Goal: Task Accomplishment & Management: Manage account settings

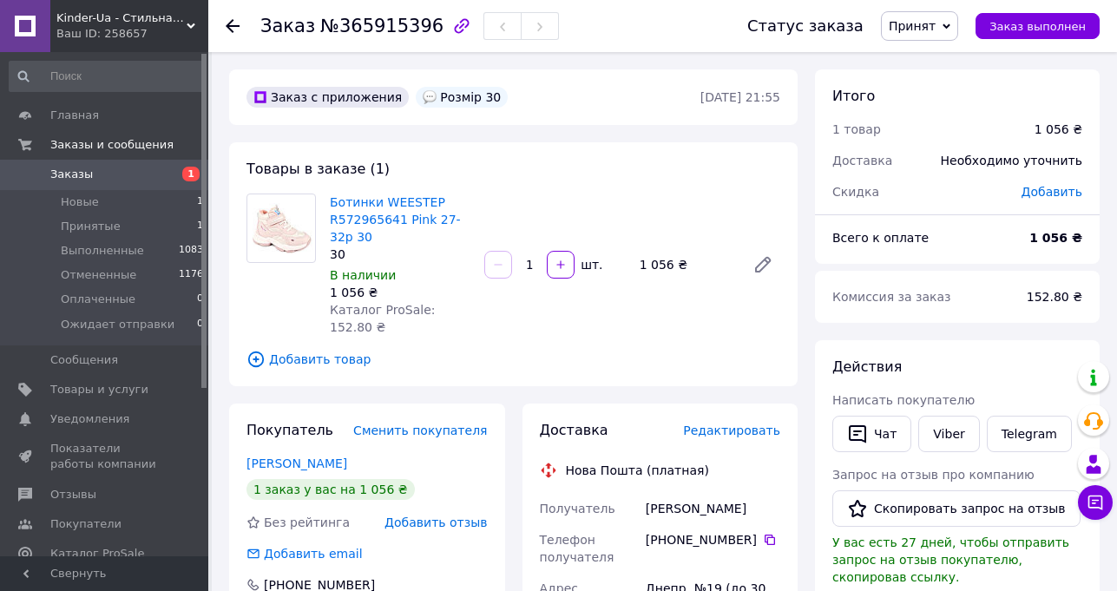
click at [88, 167] on span "Заказы" at bounding box center [105, 175] width 110 height 16
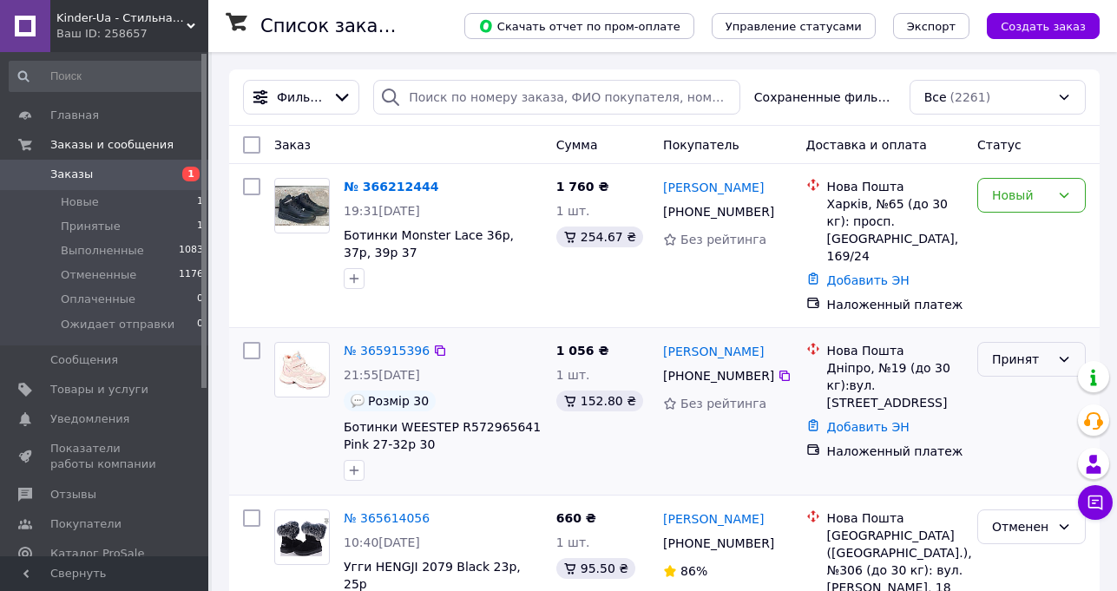
click at [1041, 346] on div "Принят" at bounding box center [1031, 359] width 108 height 35
click at [1019, 384] on li "Выполнен" at bounding box center [1031, 372] width 107 height 31
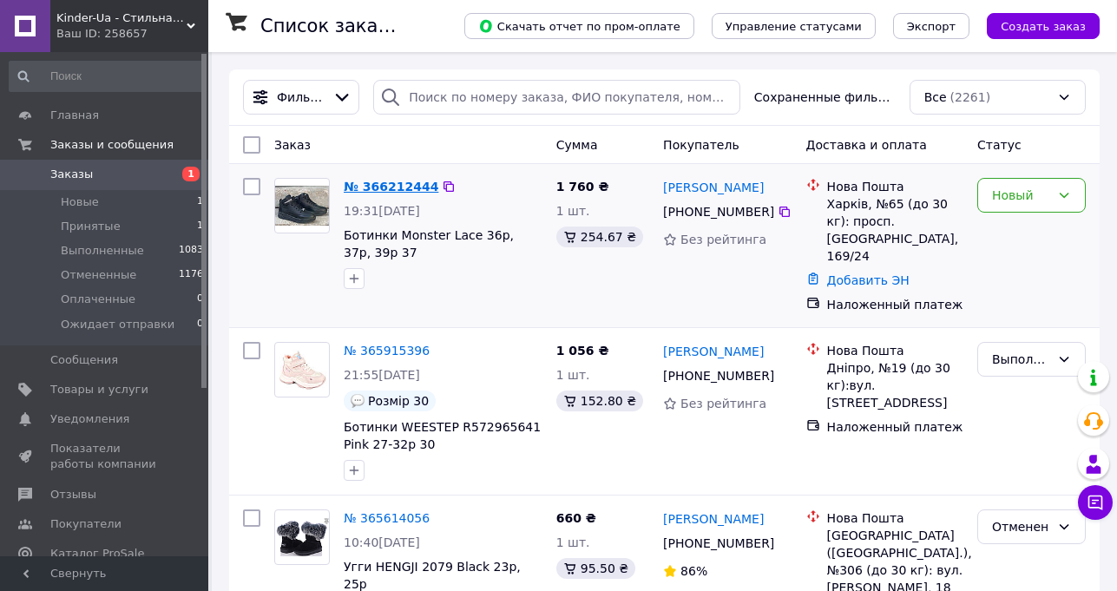
click at [384, 185] on link "№ 366212444" at bounding box center [391, 187] width 95 height 14
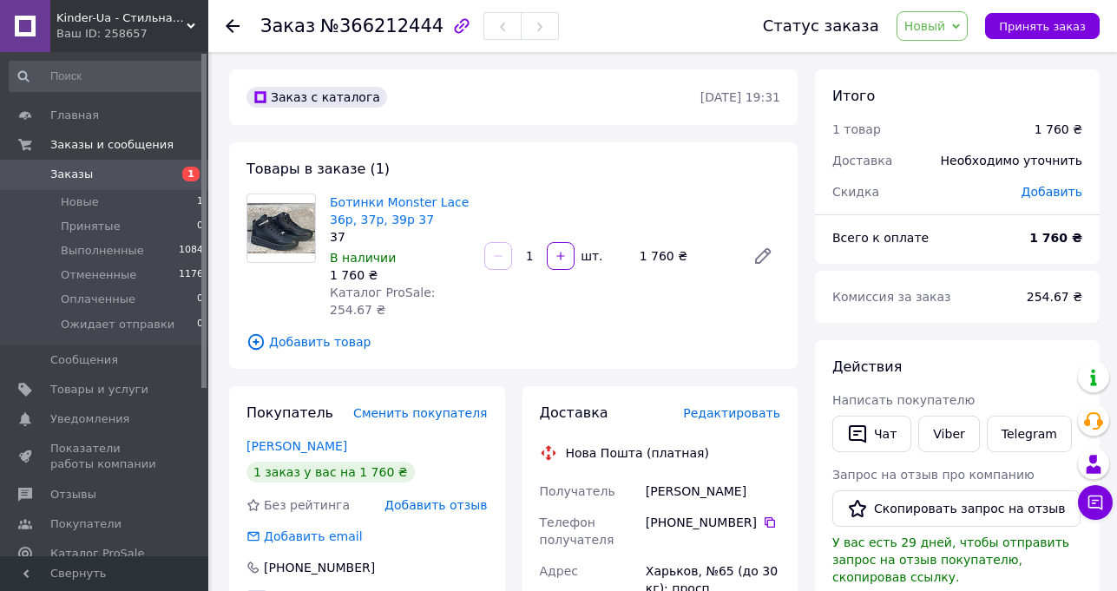
scroll to position [87, 0]
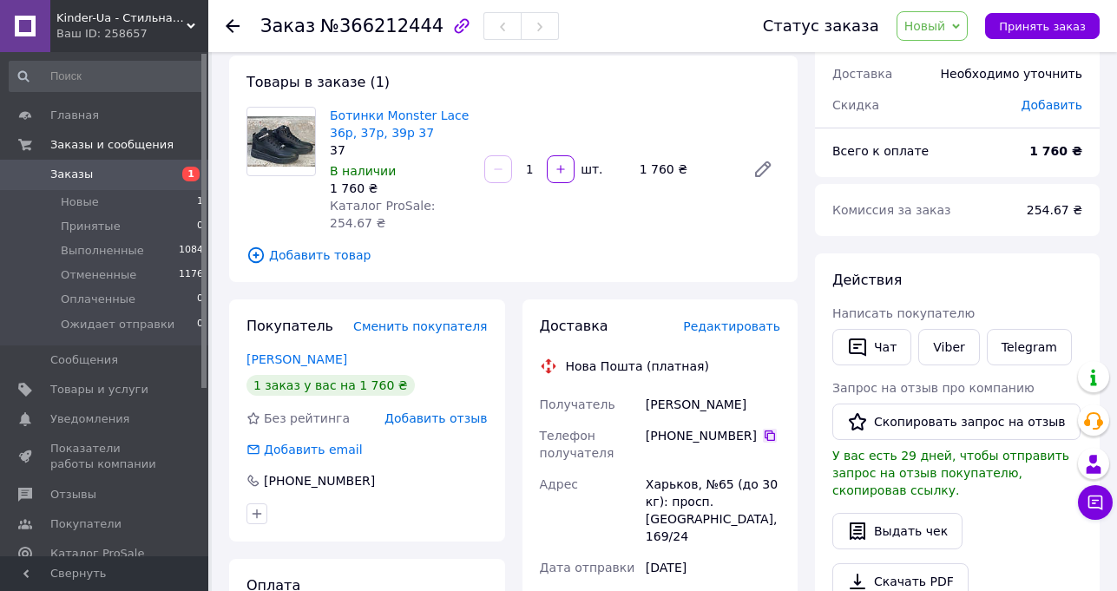
click at [763, 429] on icon at bounding box center [770, 436] width 14 height 14
click at [410, 119] on link "Ботинки Monster Lace 36р, 37р, 39р 37" at bounding box center [399, 123] width 139 height 31
click at [942, 32] on span "Новый" at bounding box center [925, 26] width 42 height 14
click at [938, 69] on li "Принят" at bounding box center [962, 61] width 131 height 26
click at [63, 148] on span "Заказы и сообщения" at bounding box center [111, 145] width 123 height 16
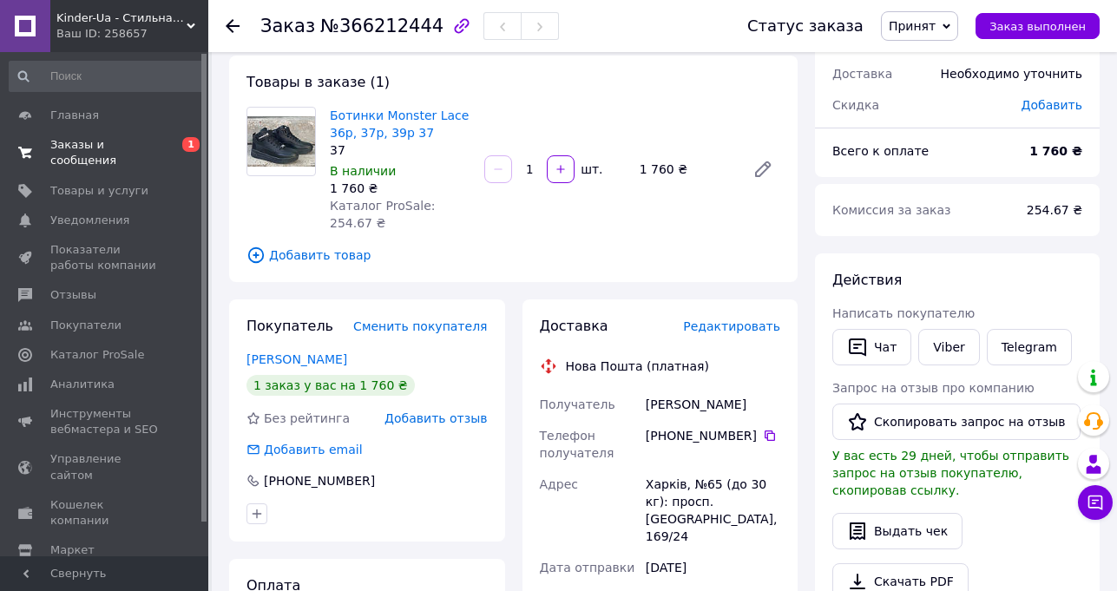
click at [75, 136] on link "Заказы и сообщения 0 1" at bounding box center [106, 152] width 213 height 45
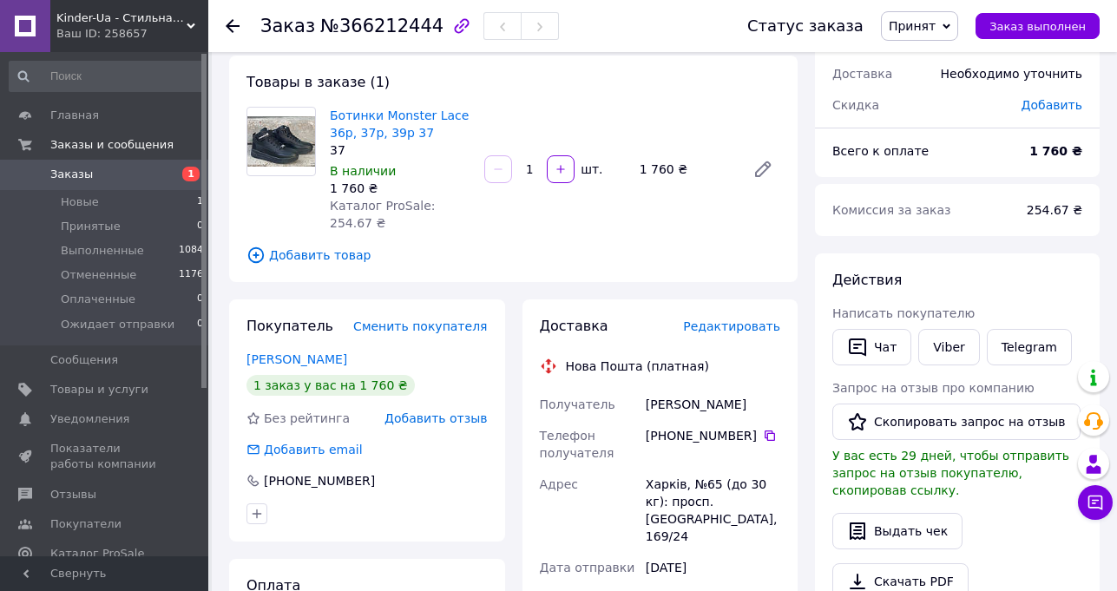
click at [62, 171] on span "Заказы" at bounding box center [71, 175] width 43 height 16
